Goal: Task Accomplishment & Management: Use online tool/utility

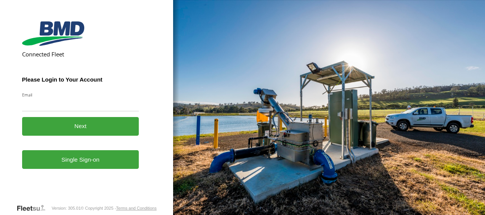
click at [100, 172] on form "Connected Fleet Please Login to Your Account Email Enter a valid login email ad…" at bounding box center [86, 110] width 129 height 185
click at [88, 134] on button "Next" at bounding box center [80, 126] width 117 height 19
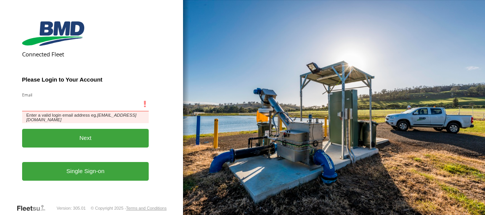
click at [56, 107] on input "Email" at bounding box center [85, 105] width 127 height 14
type input "**********"
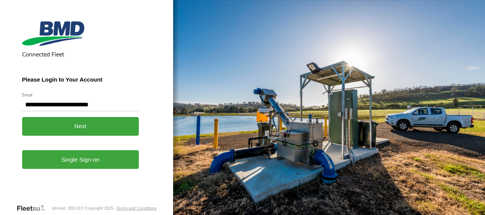
click at [88, 125] on button "Next" at bounding box center [80, 126] width 117 height 19
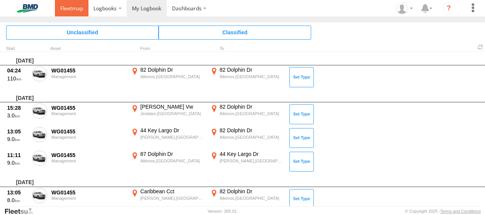
click at [77, 12] on link at bounding box center [72, 8] width 34 height 16
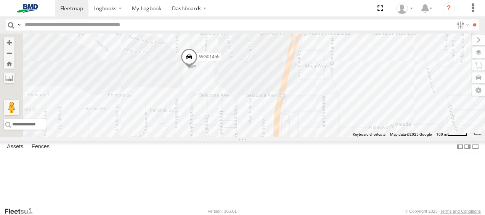
drag, startPoint x: 269, startPoint y: 39, endPoint x: 312, endPoint y: 96, distance: 71.7
click at [312, 96] on div "WG01455" at bounding box center [242, 86] width 485 height 104
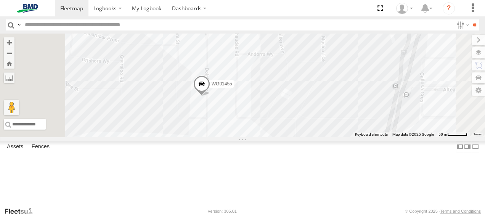
drag, startPoint x: 306, startPoint y: 124, endPoint x: 322, endPoint y: 135, distance: 19.6
click at [322, 135] on div "WG01455" at bounding box center [242, 86] width 485 height 104
click at [153, 7] on span at bounding box center [146, 8] width 29 height 7
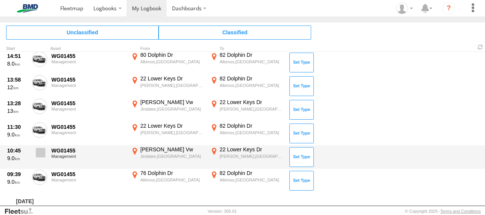
scroll to position [1145, 0]
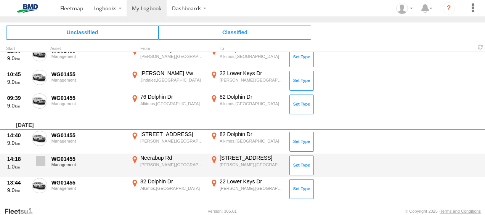
drag, startPoint x: 40, startPoint y: 188, endPoint x: 42, endPoint y: 185, distance: 4.1
click at [0, 0] on span at bounding box center [0, 0] width 0 height 0
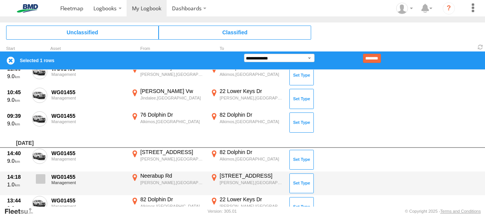
click at [41, 175] on span at bounding box center [41, 179] width 10 height 10
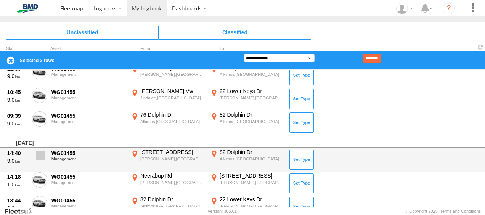
drag, startPoint x: 40, startPoint y: 156, endPoint x: 38, endPoint y: 148, distance: 7.6
click at [40, 155] on span at bounding box center [41, 156] width 10 height 10
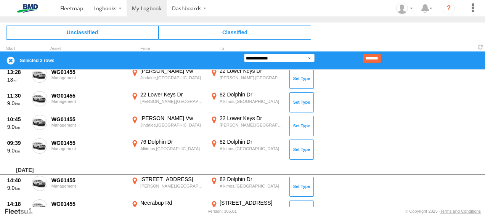
scroll to position [1107, 0]
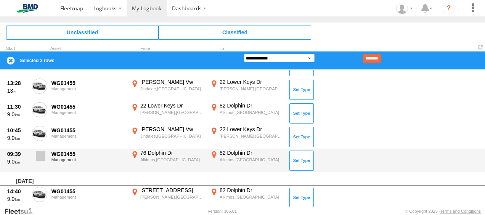
click at [41, 153] on span at bounding box center [41, 156] width 10 height 10
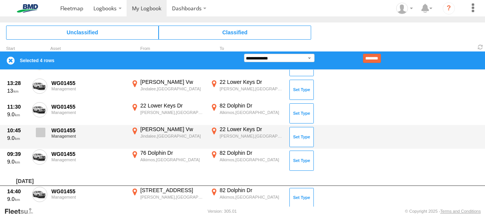
click at [42, 135] on span at bounding box center [41, 133] width 10 height 10
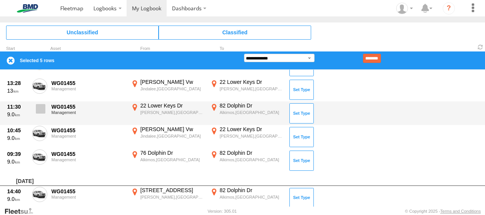
click at [39, 108] on span at bounding box center [41, 109] width 10 height 10
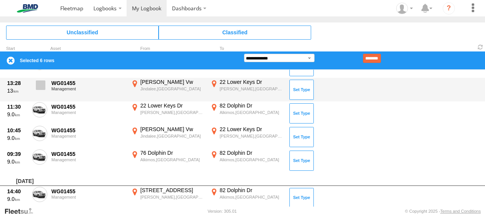
click at [43, 83] on span at bounding box center [41, 85] width 10 height 10
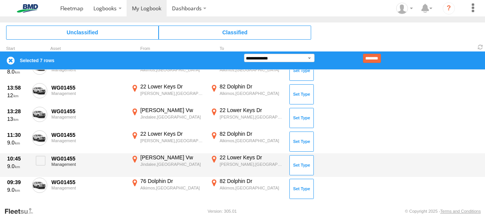
scroll to position [1069, 0]
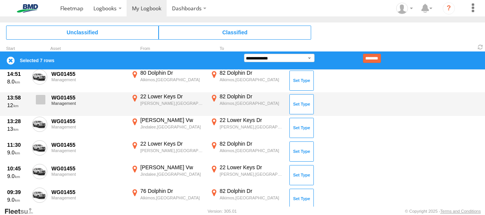
click at [41, 101] on span at bounding box center [41, 100] width 10 height 10
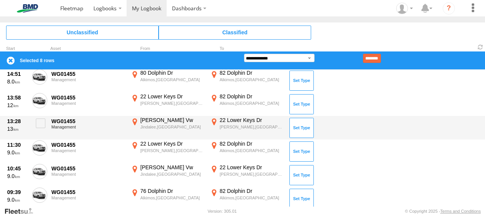
scroll to position [1031, 0]
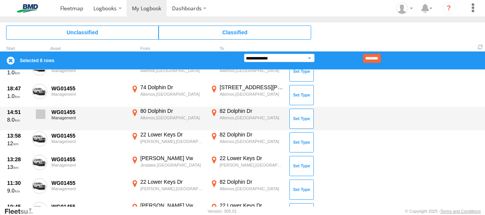
click at [37, 114] on span at bounding box center [41, 114] width 10 height 10
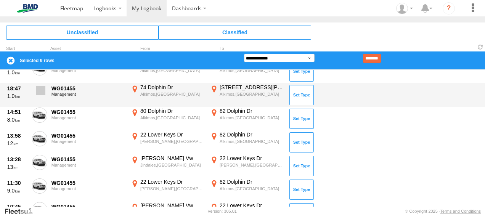
click at [42, 88] on span at bounding box center [41, 91] width 10 height 10
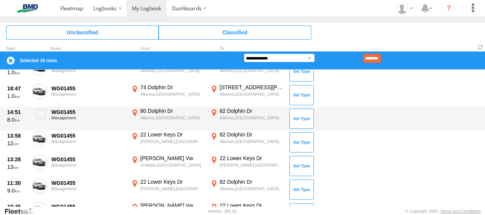
scroll to position [993, 0]
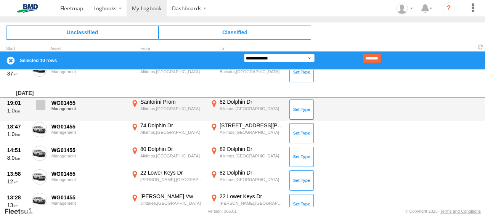
click at [42, 106] on span at bounding box center [41, 105] width 10 height 10
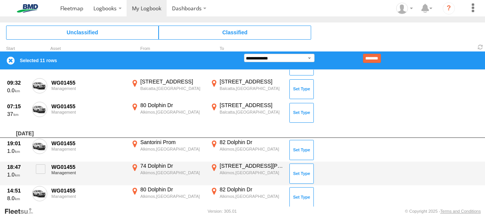
scroll to position [916, 0]
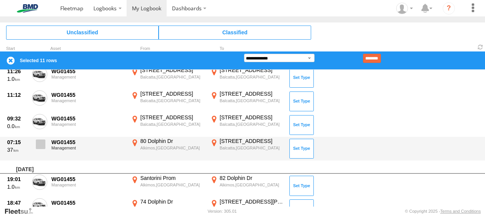
click at [40, 142] on span at bounding box center [41, 145] width 10 height 10
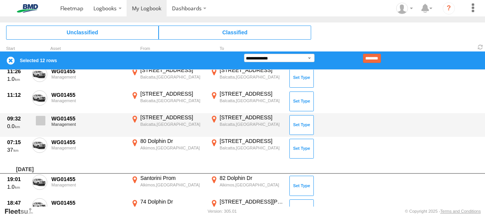
click at [37, 119] on span at bounding box center [41, 121] width 10 height 10
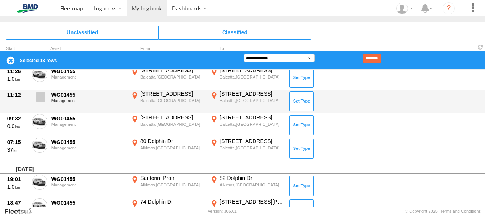
click at [39, 94] on span at bounding box center [41, 97] width 10 height 10
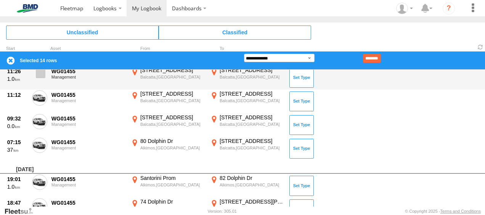
click at [39, 79] on label at bounding box center [39, 76] width 15 height 18
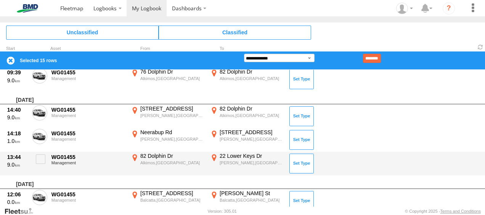
scroll to position [808, 0]
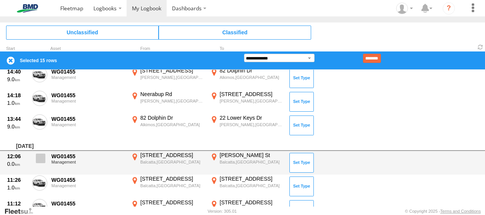
click at [43, 159] on span at bounding box center [41, 159] width 10 height 10
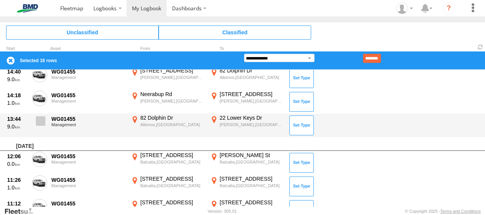
click at [40, 119] on span at bounding box center [41, 121] width 10 height 10
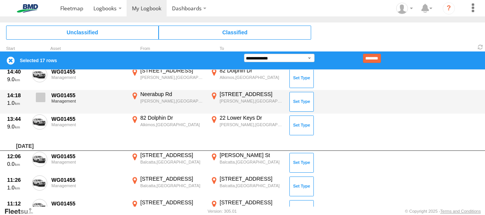
click at [40, 92] on label at bounding box center [39, 100] width 15 height 18
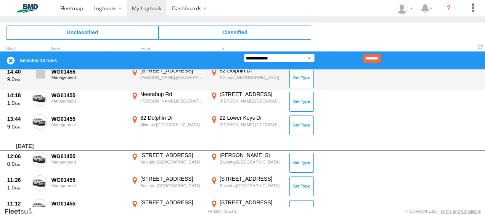
click at [42, 73] on span at bounding box center [41, 74] width 10 height 10
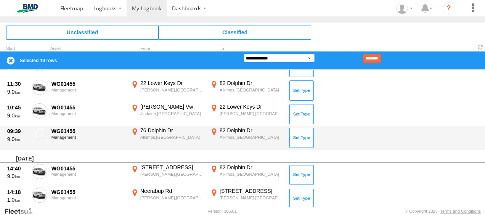
scroll to position [699, 0]
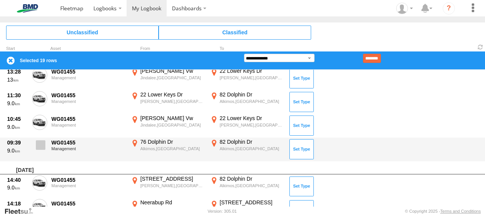
click at [42, 143] on span at bounding box center [41, 145] width 10 height 10
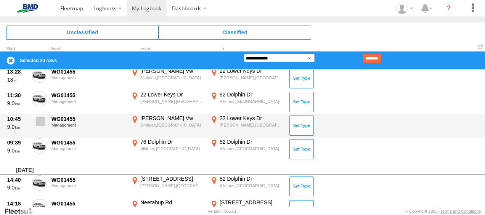
click at [43, 119] on span at bounding box center [41, 122] width 10 height 10
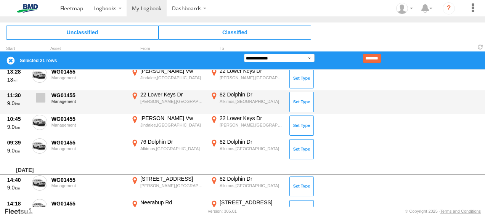
click at [41, 98] on span at bounding box center [41, 98] width 10 height 10
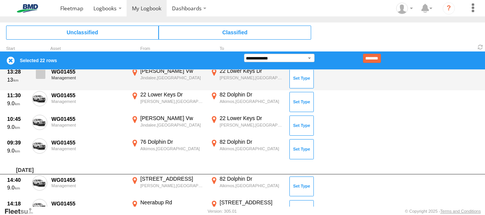
click at [40, 72] on span at bounding box center [41, 74] width 10 height 10
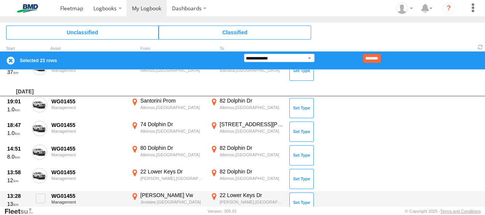
scroll to position [591, 0]
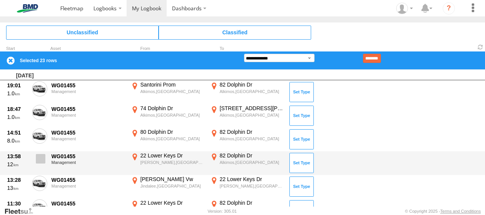
click at [40, 157] on span at bounding box center [41, 159] width 10 height 10
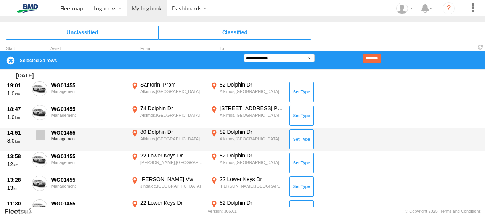
click at [40, 131] on span at bounding box center [41, 135] width 10 height 10
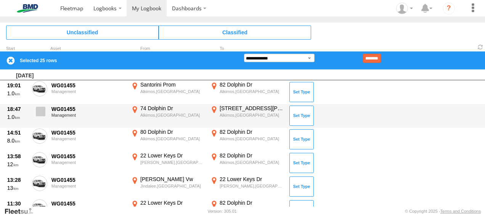
click at [41, 107] on span at bounding box center [41, 112] width 10 height 10
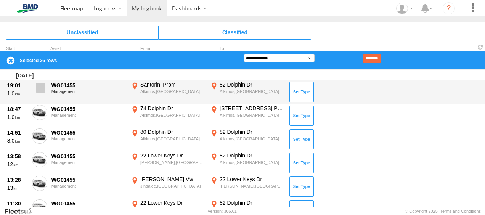
click at [40, 87] on span at bounding box center [41, 88] width 10 height 10
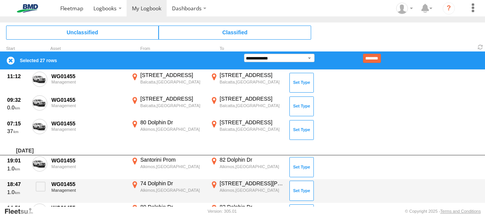
scroll to position [515, 0]
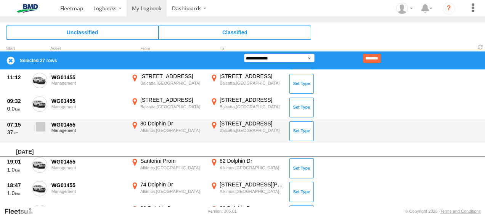
click at [40, 127] on span at bounding box center [41, 127] width 10 height 10
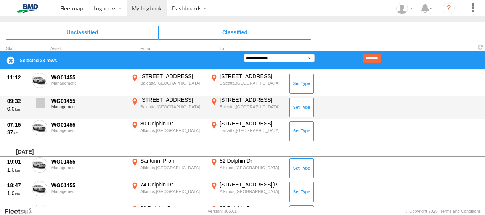
click at [40, 101] on span at bounding box center [41, 103] width 10 height 10
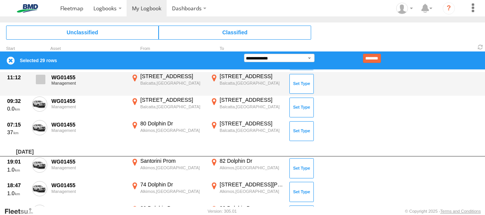
click at [40, 77] on span at bounding box center [41, 80] width 10 height 10
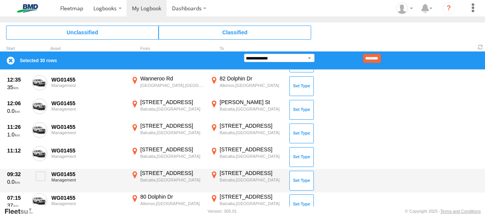
scroll to position [439, 0]
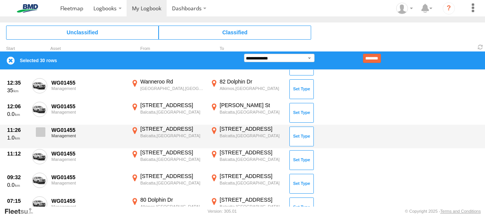
click at [38, 129] on span at bounding box center [41, 132] width 10 height 10
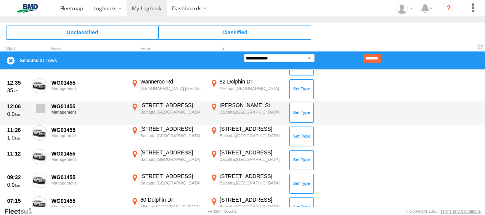
click at [39, 106] on span at bounding box center [41, 109] width 10 height 10
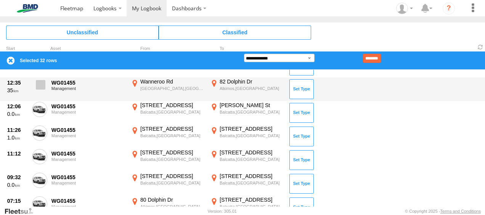
click at [41, 86] on span at bounding box center [41, 85] width 10 height 10
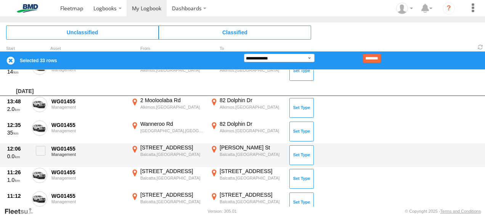
scroll to position [362, 0]
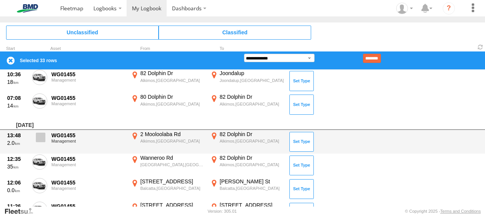
click at [40, 137] on span at bounding box center [41, 138] width 10 height 10
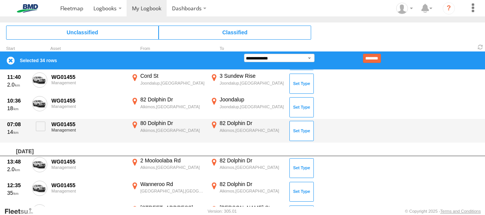
scroll to position [324, 0]
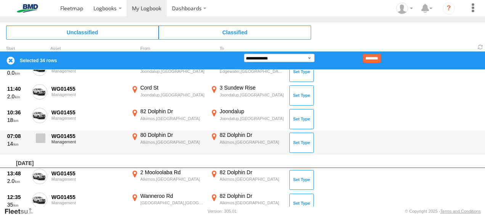
click at [38, 136] on span at bounding box center [41, 138] width 10 height 10
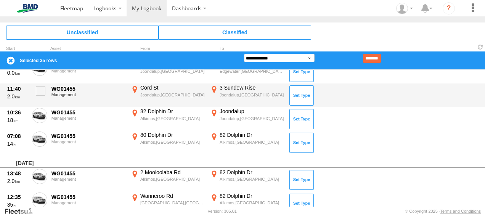
drag, startPoint x: 40, startPoint y: 111, endPoint x: 40, endPoint y: 101, distance: 9.2
click at [40, 109] on label at bounding box center [39, 117] width 15 height 18
click at [42, 92] on span at bounding box center [41, 91] width 10 height 10
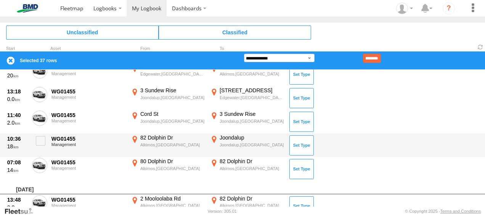
scroll to position [286, 0]
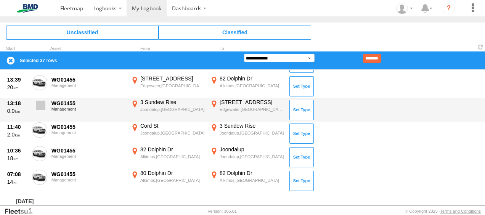
click at [39, 105] on span at bounding box center [41, 106] width 10 height 10
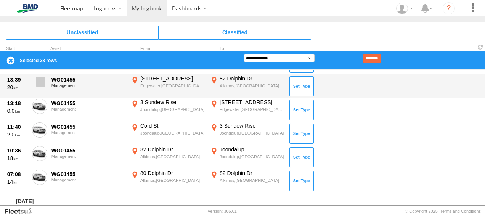
click at [39, 81] on span at bounding box center [41, 82] width 10 height 10
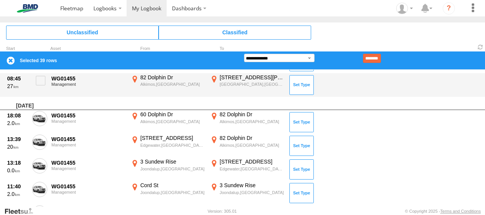
scroll to position [210, 0]
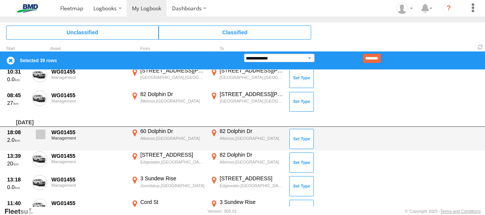
click at [40, 136] on span at bounding box center [41, 135] width 10 height 10
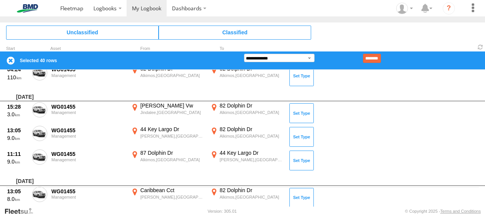
scroll to position [0, 0]
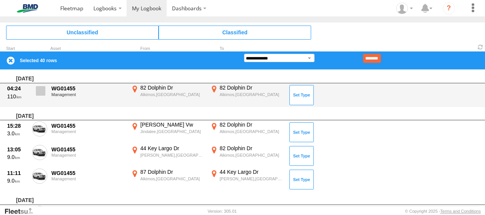
click at [42, 88] on span at bounding box center [41, 91] width 10 height 10
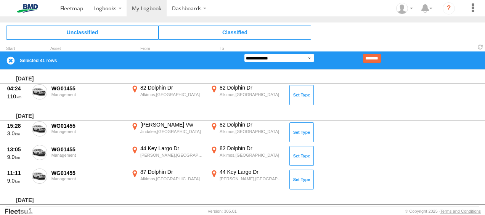
click at [310, 58] on select "**********" at bounding box center [279, 58] width 71 height 8
click at [244, 54] on select "**********" at bounding box center [279, 58] width 71 height 8
click at [380, 59] on input "********" at bounding box center [372, 58] width 18 height 9
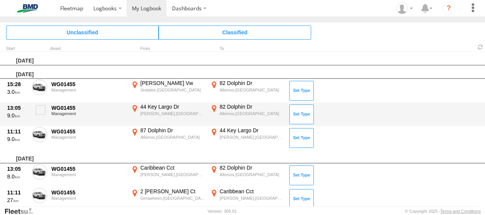
scroll to position [153, 0]
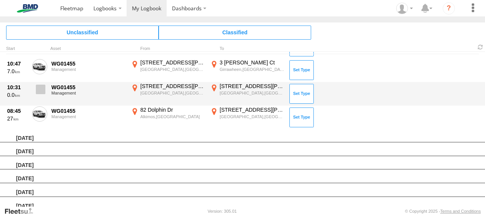
click at [0, 0] on span at bounding box center [0, 0] width 0 height 0
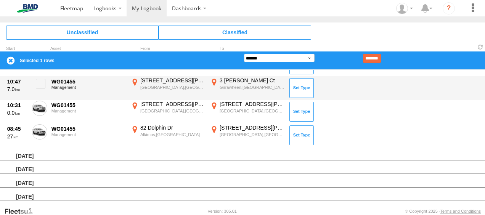
drag, startPoint x: 42, startPoint y: 106, endPoint x: 41, endPoint y: 96, distance: 10.4
click at [0, 0] on span at bounding box center [0, 0] width 0 height 0
click at [39, 84] on span at bounding box center [41, 84] width 10 height 10
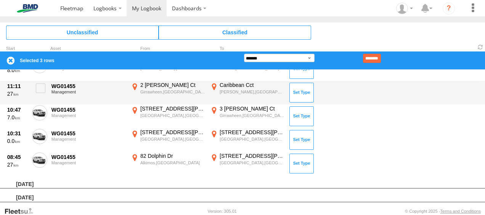
scroll to position [114, 0]
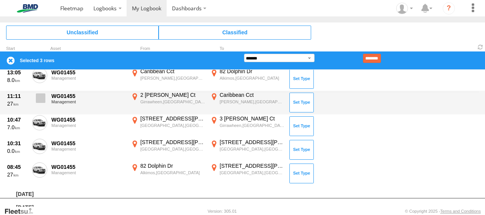
click at [43, 95] on span at bounding box center [41, 98] width 10 height 10
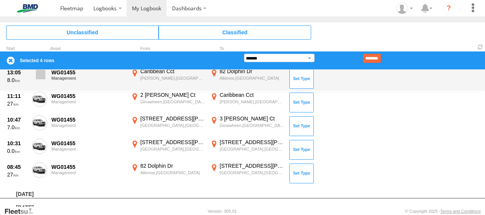
click at [40, 82] on label at bounding box center [39, 77] width 15 height 18
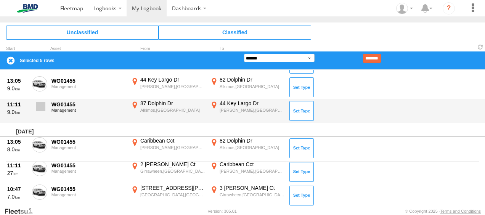
click at [43, 100] on label at bounding box center [39, 109] width 15 height 18
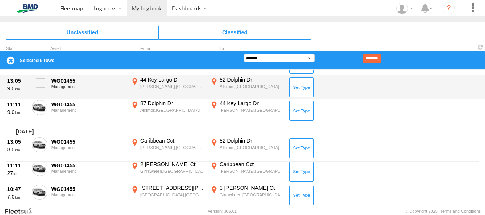
drag, startPoint x: 38, startPoint y: 83, endPoint x: 51, endPoint y: 95, distance: 17.3
click at [40, 84] on span at bounding box center [41, 83] width 10 height 10
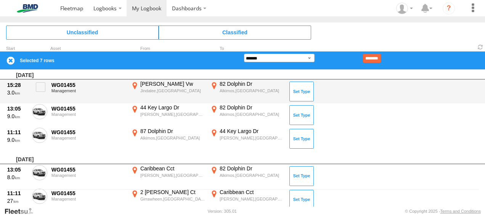
scroll to position [7, 0]
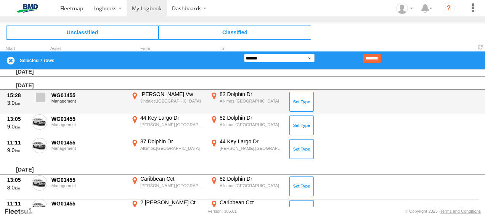
click at [40, 98] on span at bounding box center [41, 98] width 10 height 10
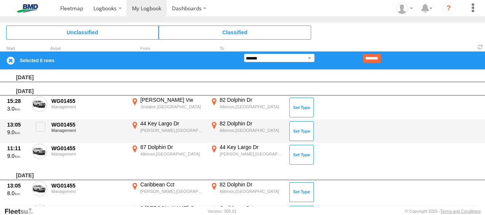
scroll to position [0, 0]
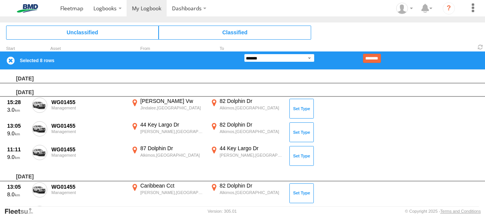
click at [305, 59] on select "**********" at bounding box center [279, 58] width 71 height 8
select select "**"
click at [244, 54] on select "**********" at bounding box center [279, 58] width 71 height 8
click at [381, 60] on input "********" at bounding box center [372, 58] width 18 height 9
